Goal: Task Accomplishment & Management: Manage account settings

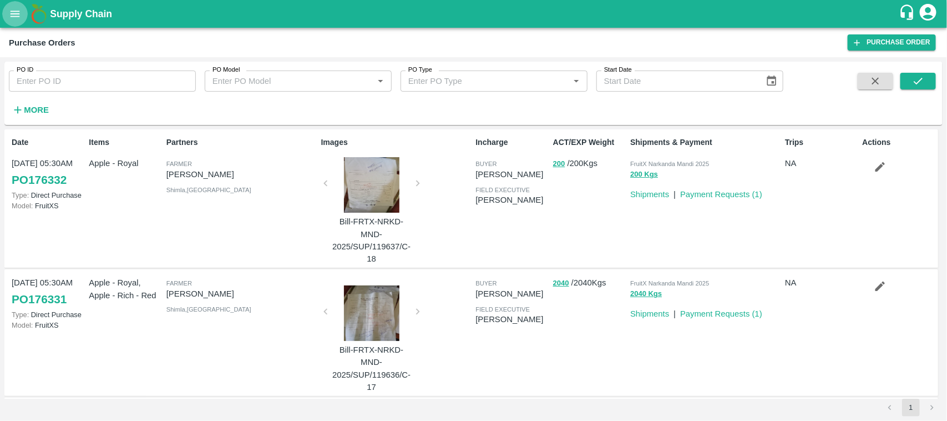
click at [13, 8] on icon "open drawer" at bounding box center [15, 14] width 12 height 12
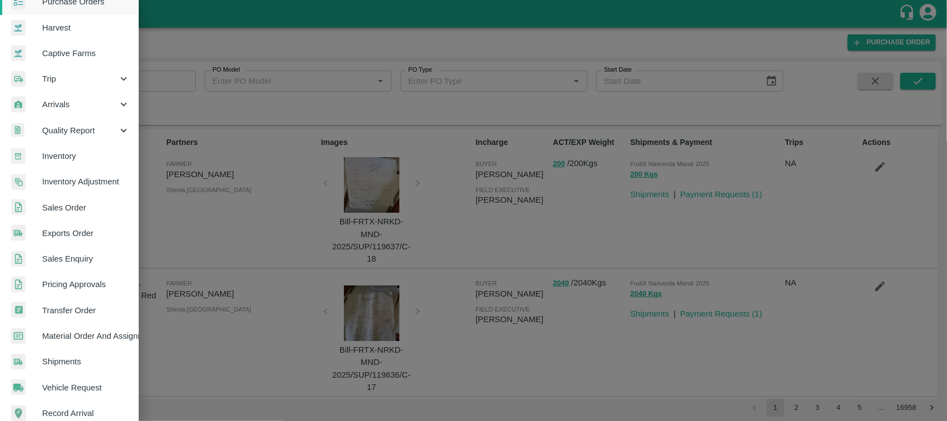
scroll to position [63, 0]
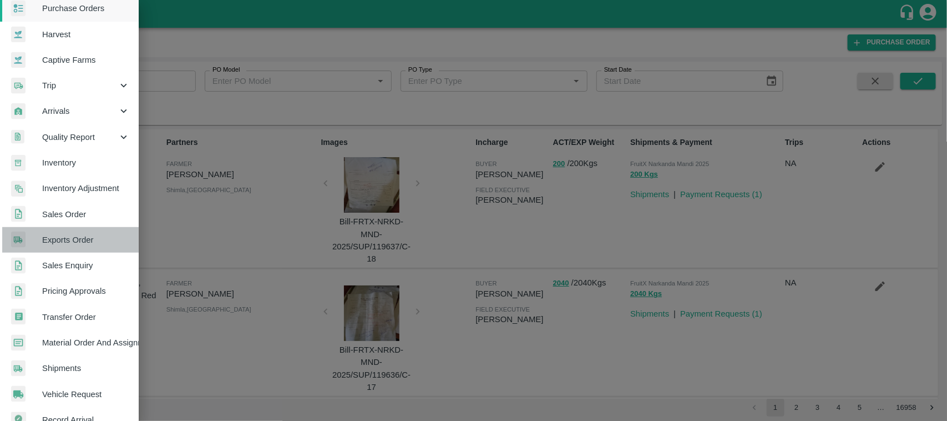
click at [76, 227] on link "Exports Order" at bounding box center [69, 240] width 139 height 26
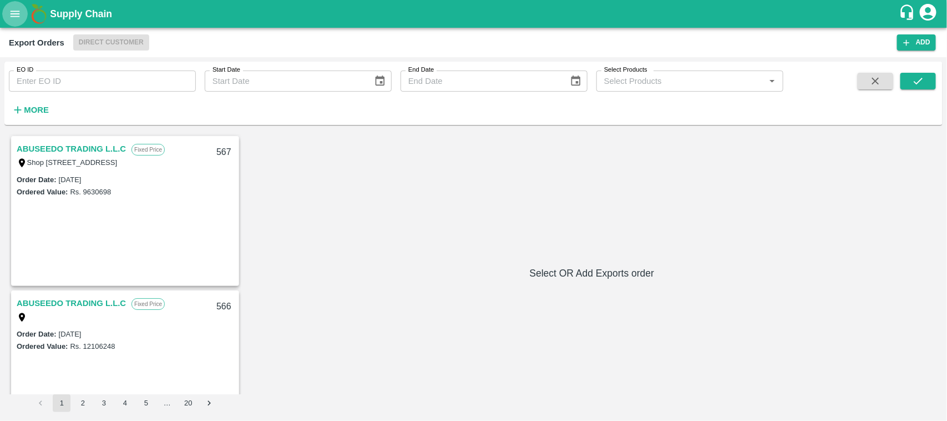
click at [18, 9] on icon "open drawer" at bounding box center [15, 14] width 12 height 12
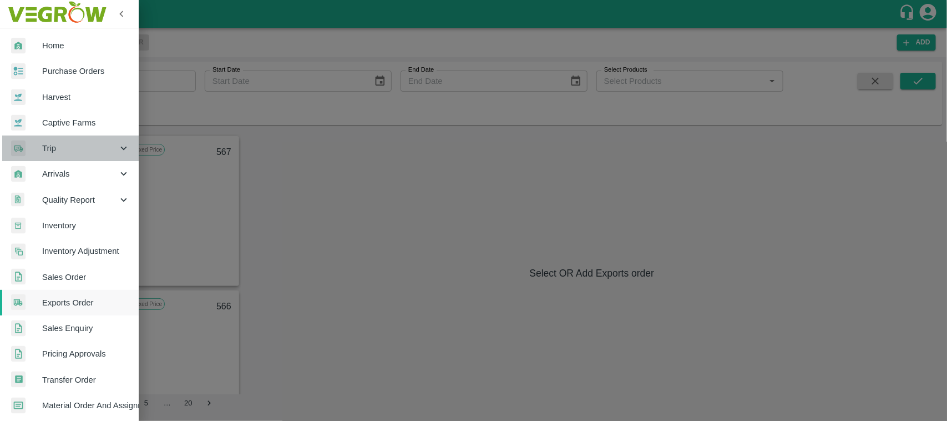
click at [75, 148] on span "Trip" at bounding box center [79, 148] width 75 height 12
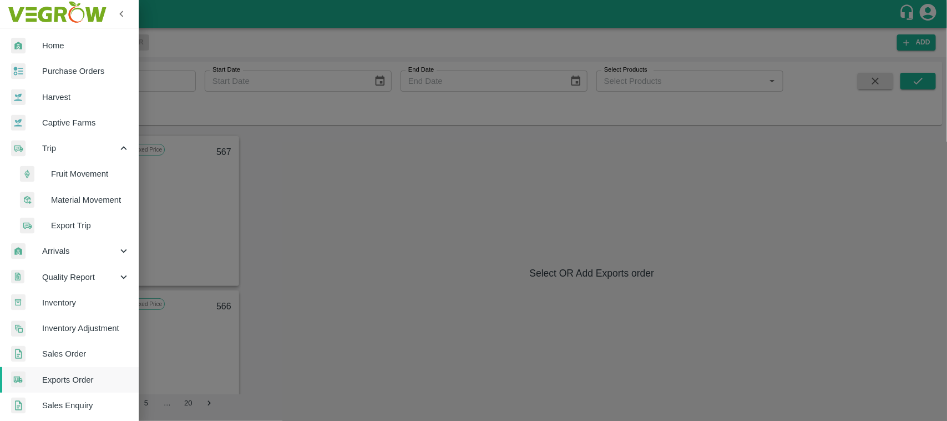
click at [60, 228] on span "Export Trip" at bounding box center [90, 225] width 79 height 12
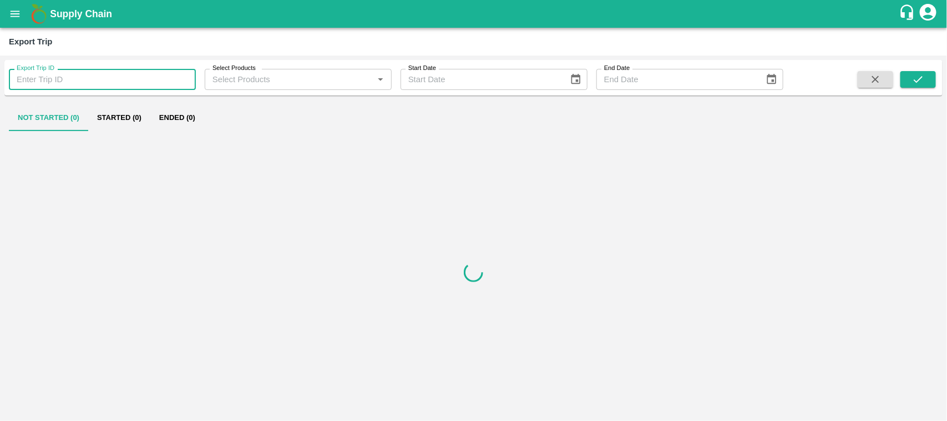
click at [78, 74] on input "Export Trip ID" at bounding box center [102, 79] width 187 height 21
paste input "528"
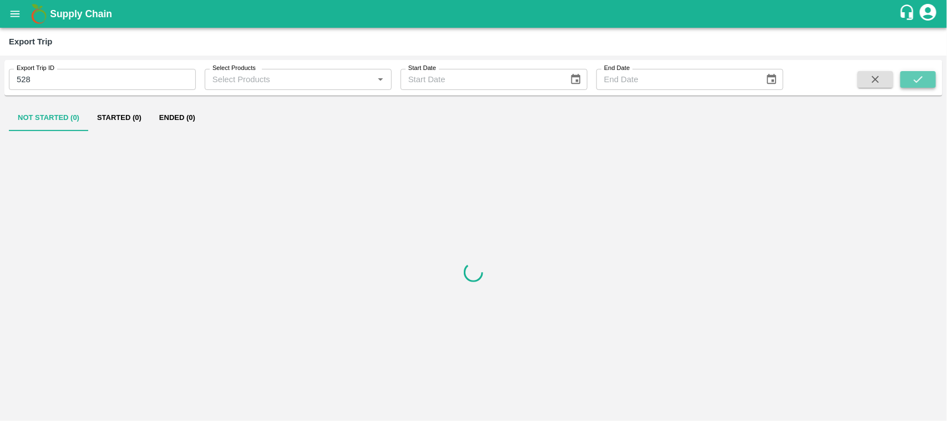
click at [911, 77] on button "submit" at bounding box center [919, 79] width 36 height 17
drag, startPoint x: 145, startPoint y: 128, endPoint x: 172, endPoint y: 123, distance: 27.1
click at [172, 123] on div "Not Started (0) Started (0) Ended (1)" at bounding box center [474, 117] width 930 height 27
click at [172, 123] on button "Ended (1)" at bounding box center [177, 117] width 54 height 27
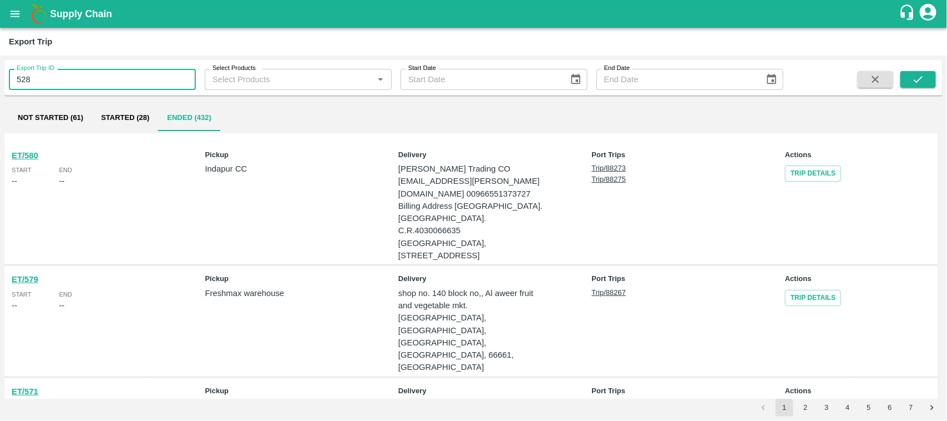
click at [117, 86] on input "528" at bounding box center [102, 79] width 187 height 21
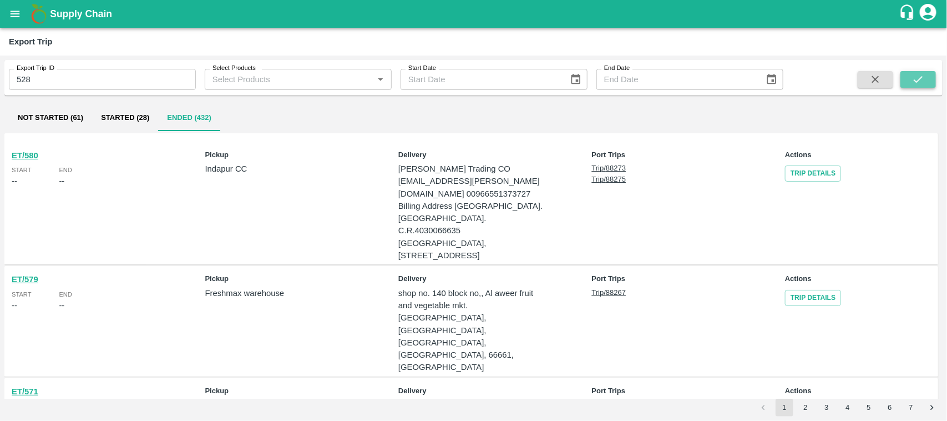
click at [921, 83] on icon "submit" at bounding box center [918, 79] width 12 height 12
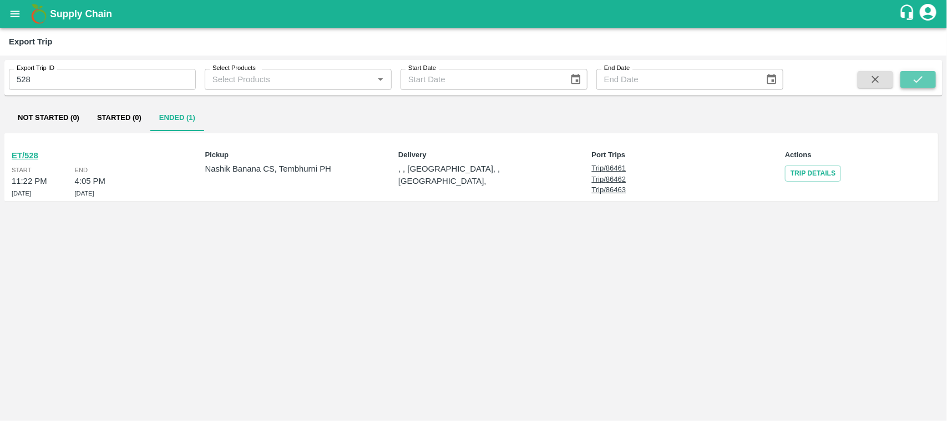
click at [922, 78] on icon "submit" at bounding box center [918, 79] width 9 height 7
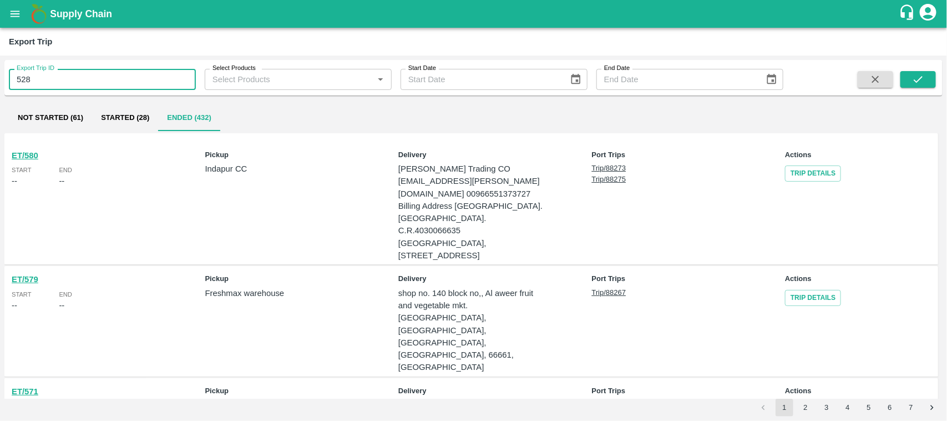
click at [64, 73] on input "528" at bounding box center [102, 79] width 187 height 21
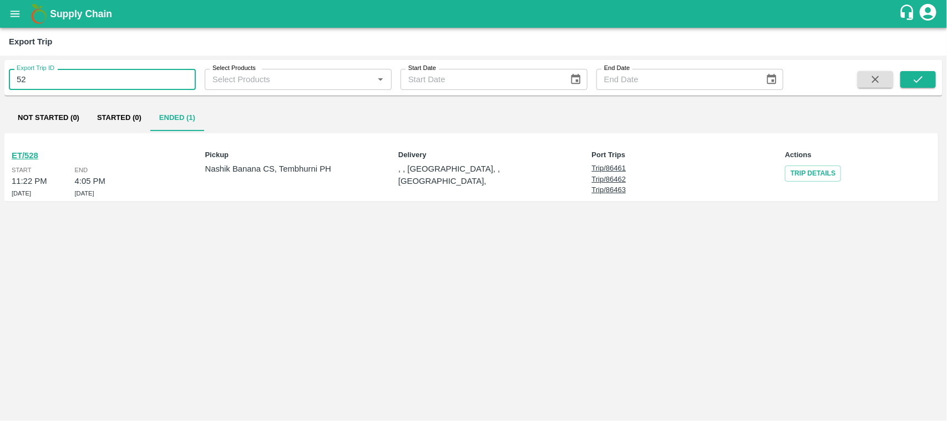
type input "528"
click at [28, 154] on b "ET/528" at bounding box center [25, 155] width 27 height 9
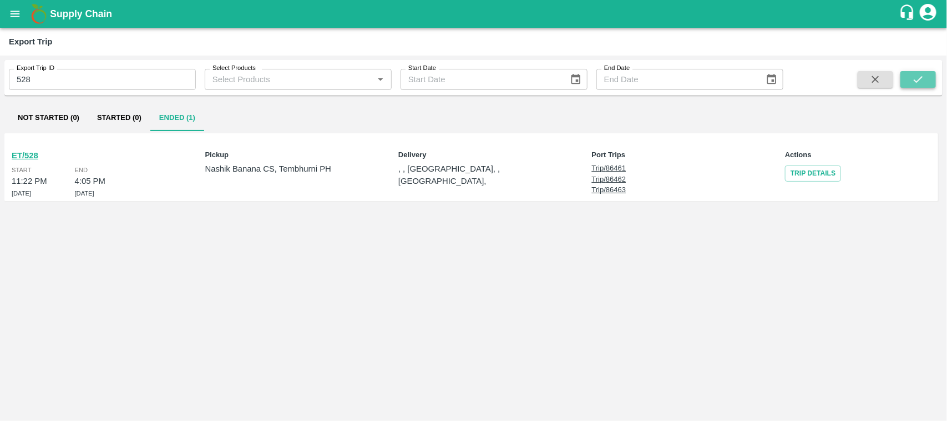
click at [917, 82] on icon "submit" at bounding box center [918, 79] width 12 height 12
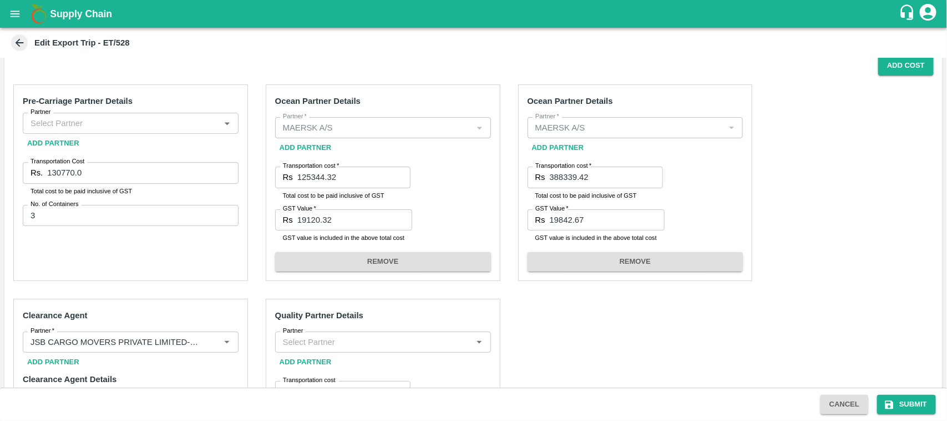
scroll to position [201, 0]
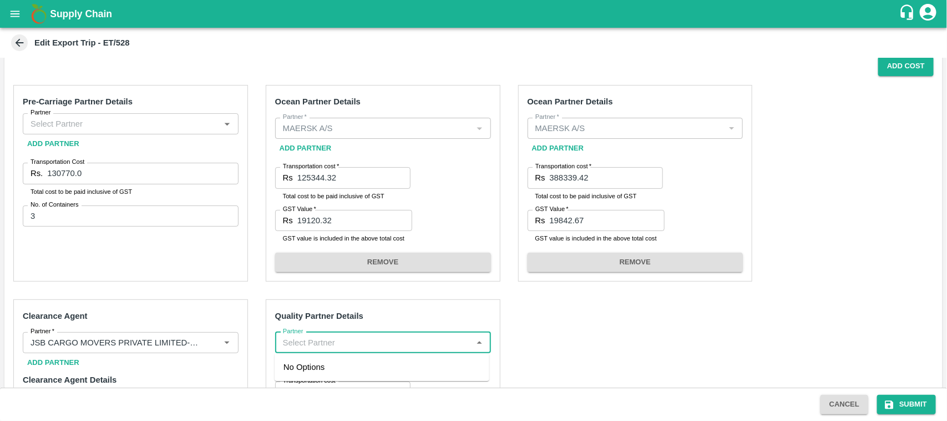
click at [376, 342] on input "Partner" at bounding box center [374, 342] width 191 height 14
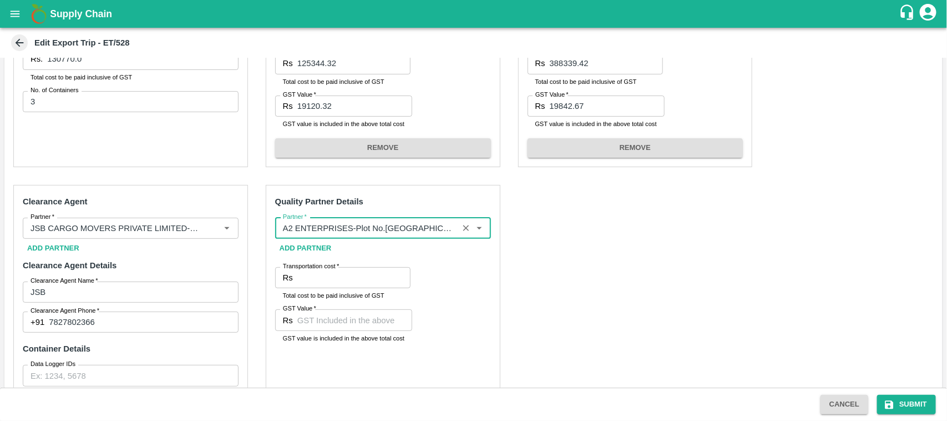
scroll to position [317, 0]
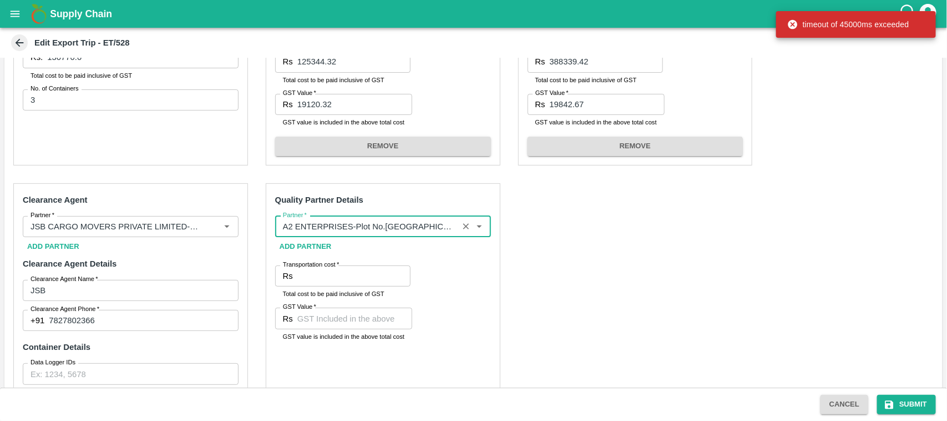
type input "A2 ENTERPRISES-Plot No.[GEOGRAPHIC_DATA], [GEOGRAPHIC_DATA], [GEOGRAPHIC_DATA] …"
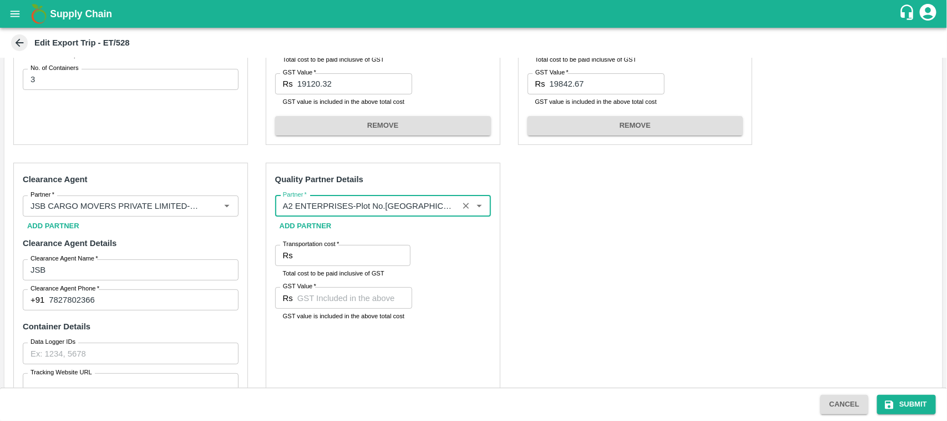
scroll to position [339, 0]
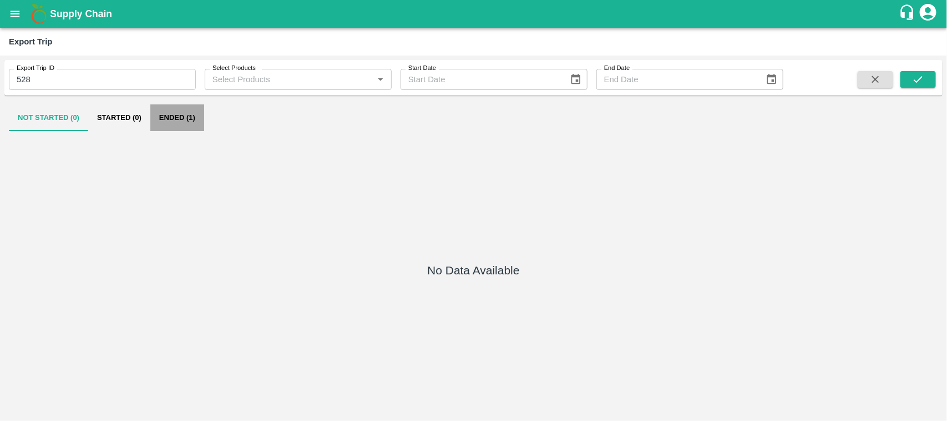
click at [184, 115] on button "Ended (1)" at bounding box center [177, 117] width 54 height 27
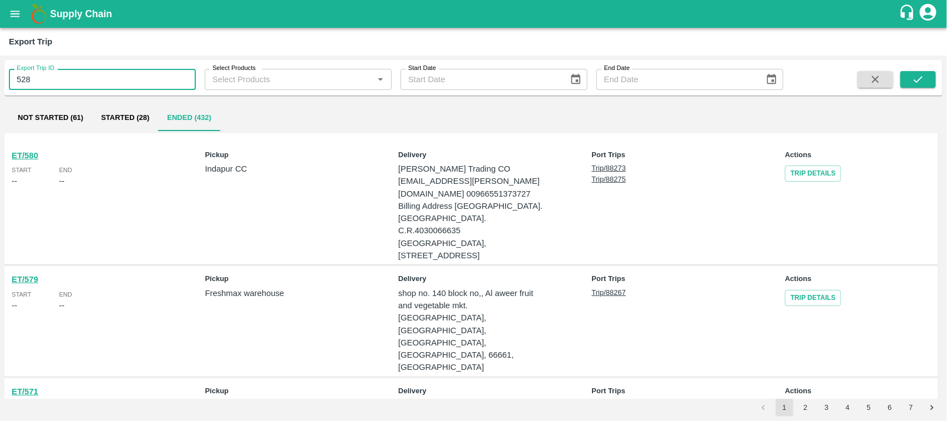
click at [53, 79] on input "528" at bounding box center [102, 79] width 187 height 21
type input "528"
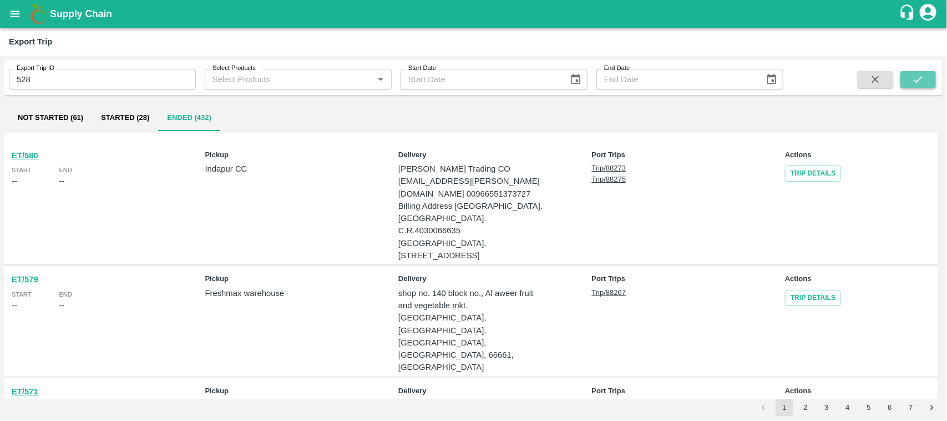
click at [927, 78] on button "submit" at bounding box center [919, 79] width 36 height 17
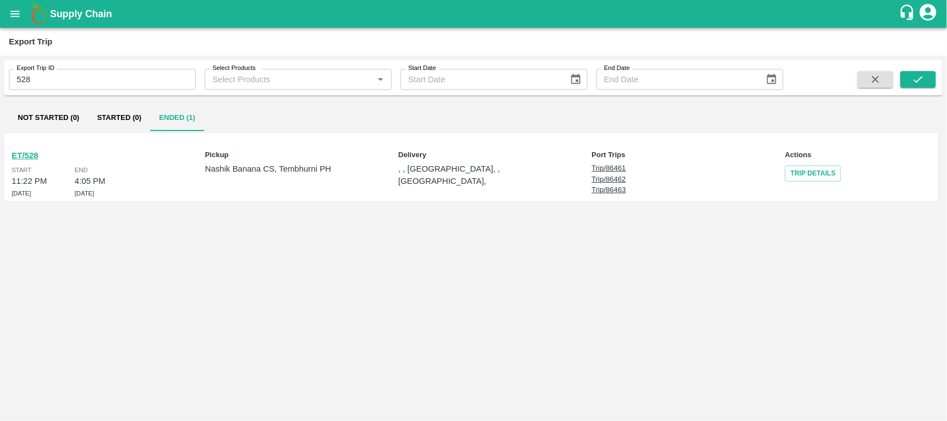
click at [20, 155] on b "ET/528" at bounding box center [25, 155] width 27 height 9
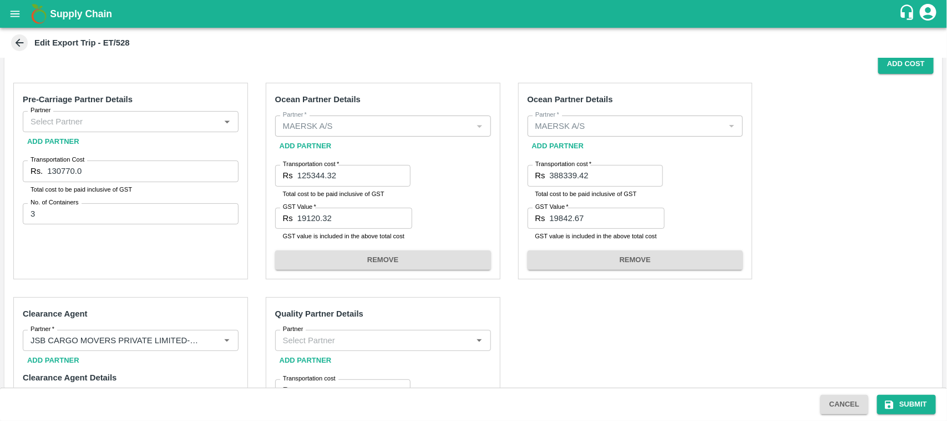
scroll to position [204, 0]
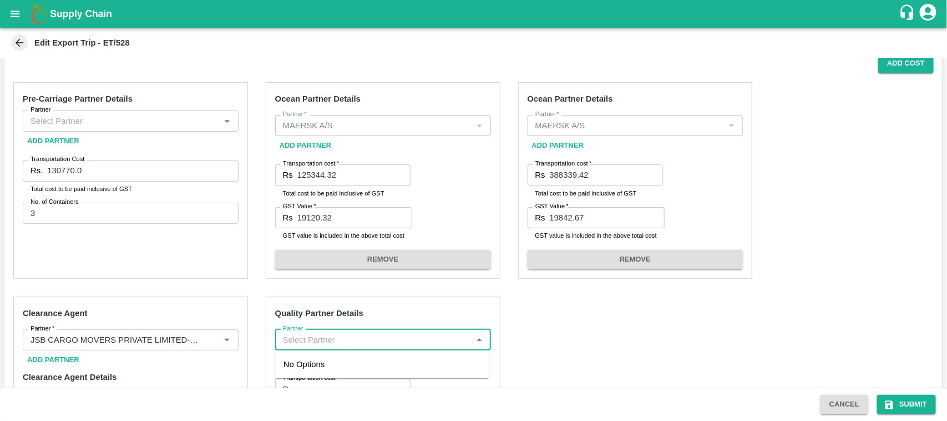
click at [372, 340] on input "Partner" at bounding box center [374, 339] width 191 height 14
type input "a"
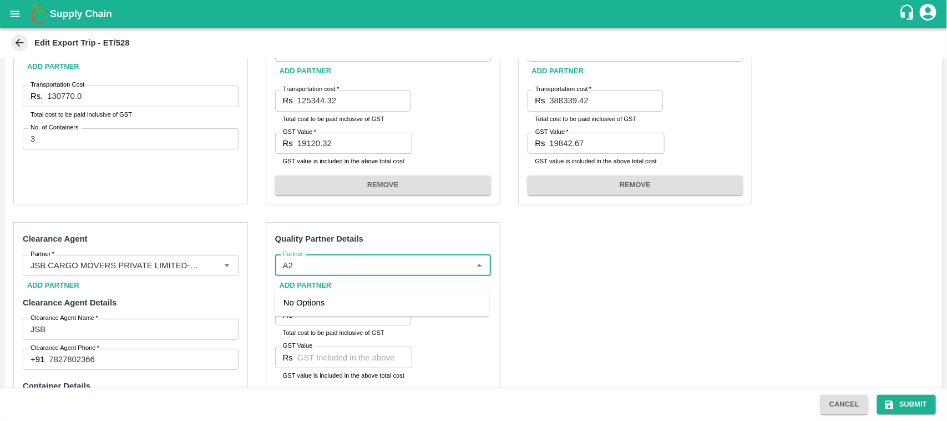
scroll to position [279, 0]
type input "A2"
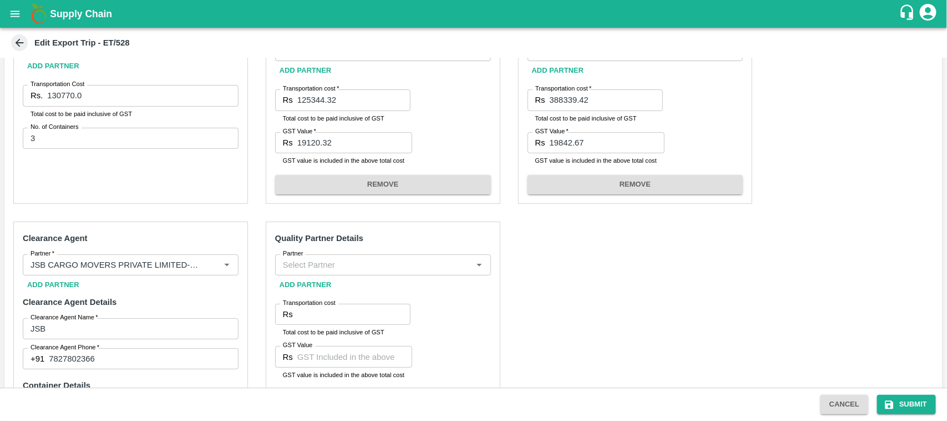
click at [530, 310] on div "Pre-Carriage Partner Details Partner Partner Add Partner Transportation Cost Rs…" at bounding box center [473, 281] width 939 height 567
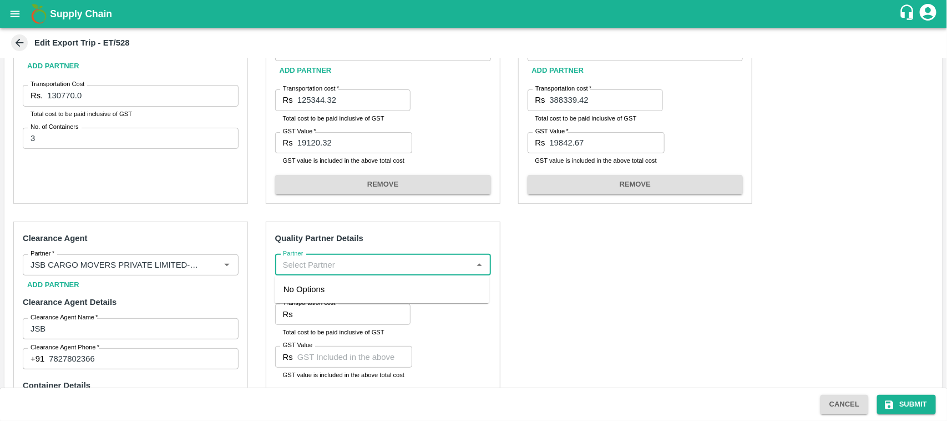
click at [315, 259] on input "Partner" at bounding box center [374, 265] width 191 height 14
type input "A2"
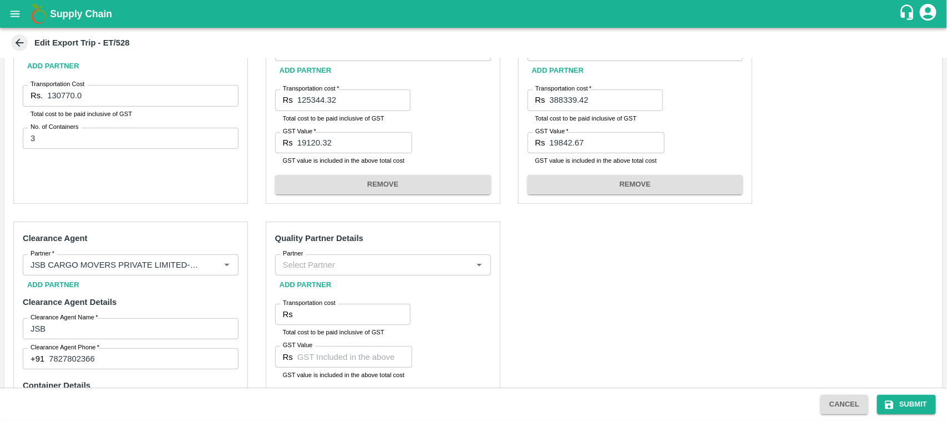
click at [636, 269] on div "Pre-Carriage Partner Details Partner Partner Add Partner Transportation Cost Rs…" at bounding box center [473, 281] width 939 height 567
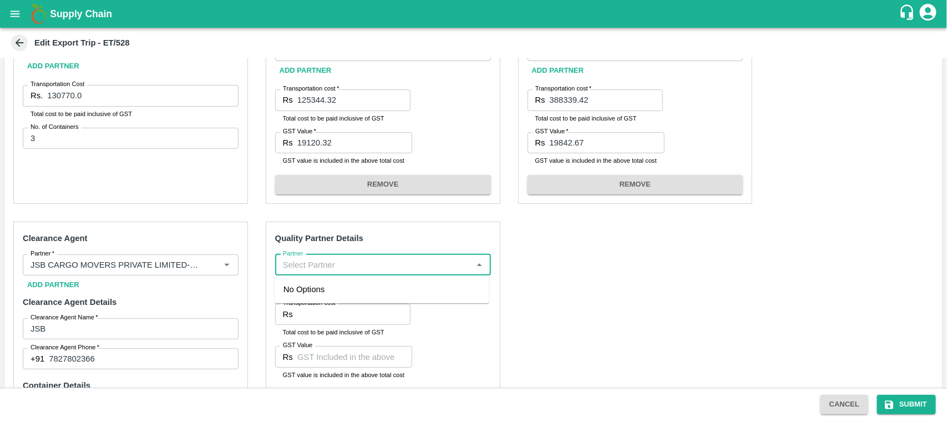
click at [404, 266] on input "Partner" at bounding box center [374, 265] width 191 height 14
type input "A"
click at [334, 302] on div "No Options" at bounding box center [382, 289] width 215 height 28
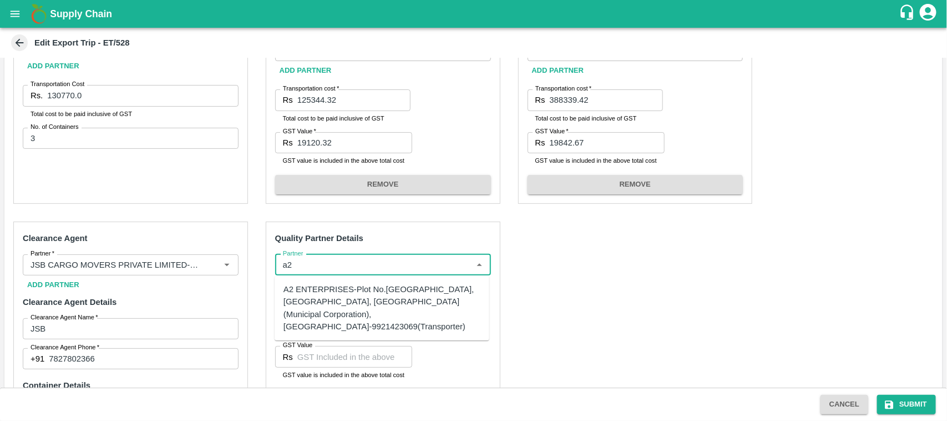
click at [334, 302] on div "A2 ENTERPRISES-Plot No.[GEOGRAPHIC_DATA], [GEOGRAPHIC_DATA], [GEOGRAPHIC_DATA] …" at bounding box center [382, 307] width 197 height 49
type input "A2 ENTERPRISES-Plot No.[GEOGRAPHIC_DATA], [GEOGRAPHIC_DATA], [GEOGRAPHIC_DATA] …"
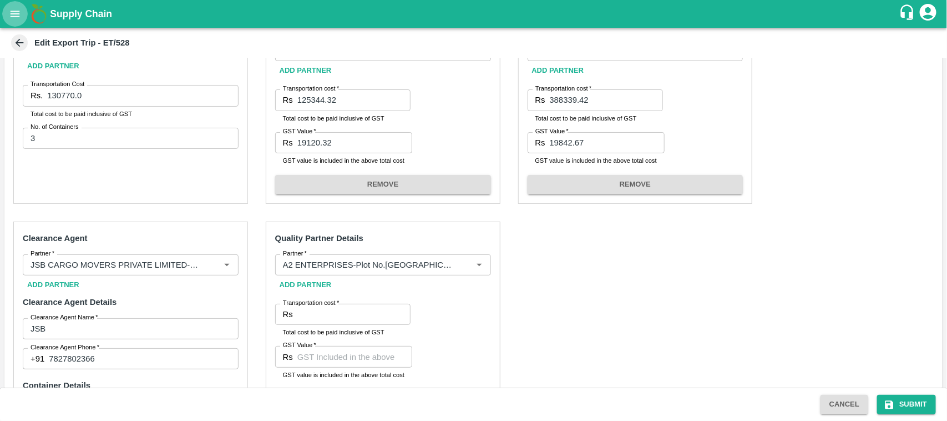
click at [18, 6] on button "open drawer" at bounding box center [15, 14] width 26 height 26
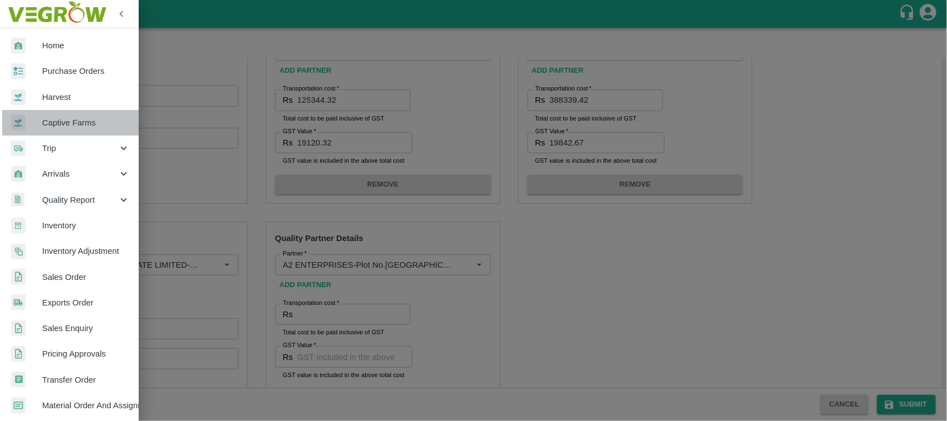
click at [73, 124] on span "Captive Farms" at bounding box center [86, 123] width 88 height 12
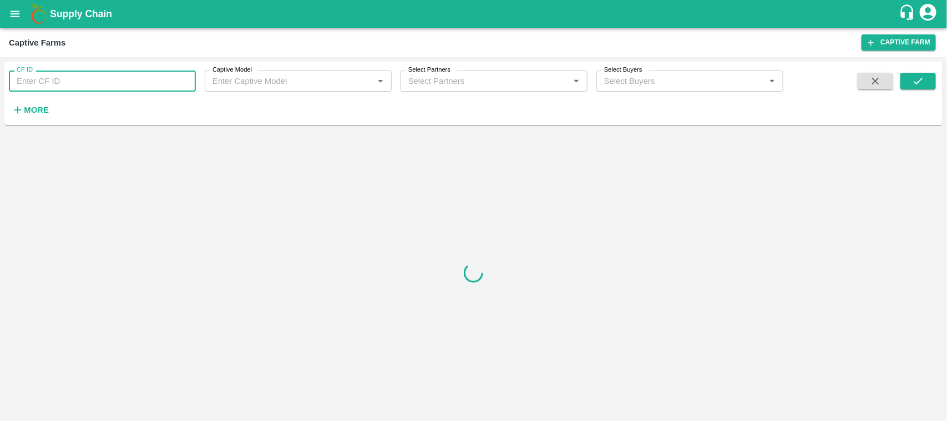
click at [117, 77] on input "CF ID" at bounding box center [102, 80] width 187 height 21
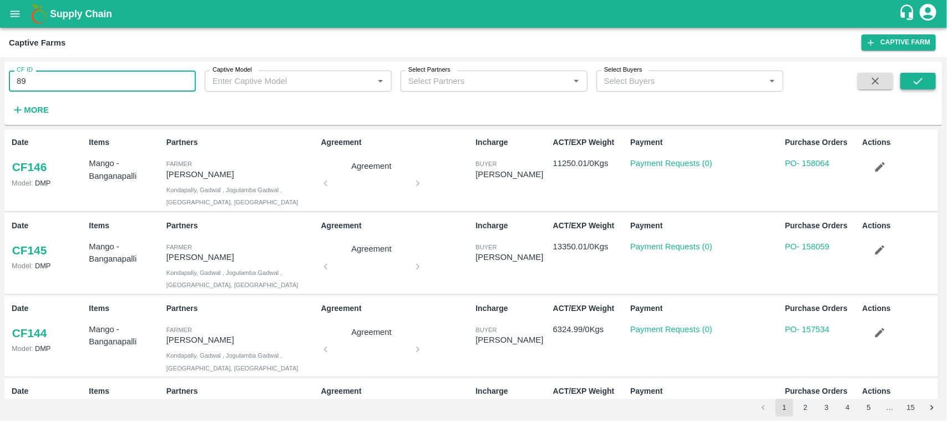
type input "89"
click at [920, 86] on icon "submit" at bounding box center [918, 81] width 12 height 12
